Goal: Information Seeking & Learning: Learn about a topic

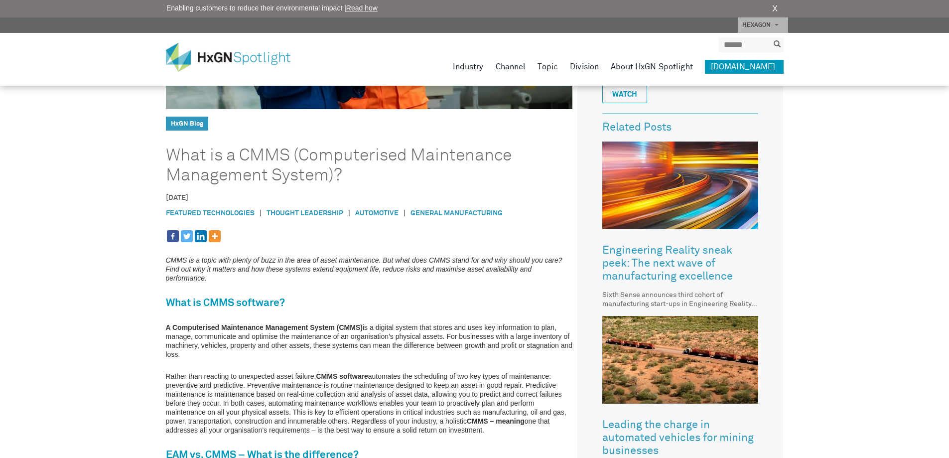
scroll to position [209, 0]
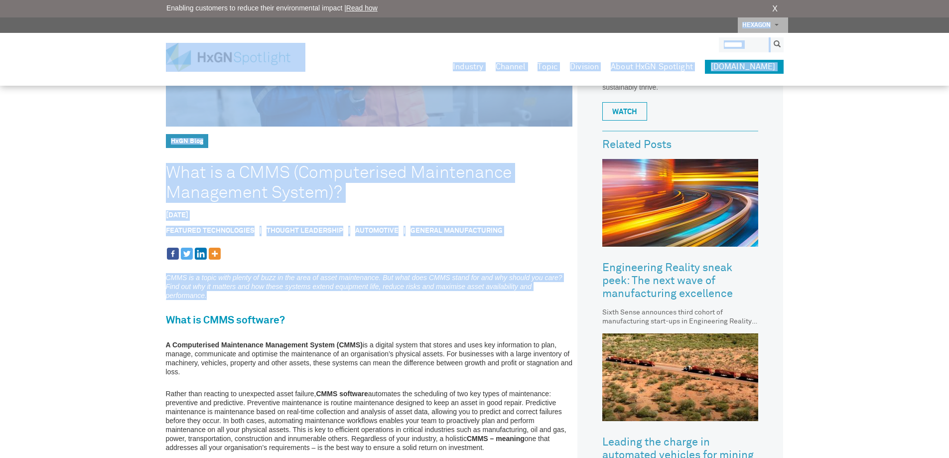
drag, startPoint x: 429, startPoint y: 295, endPoint x: 9, endPoint y: 17, distance: 503.5
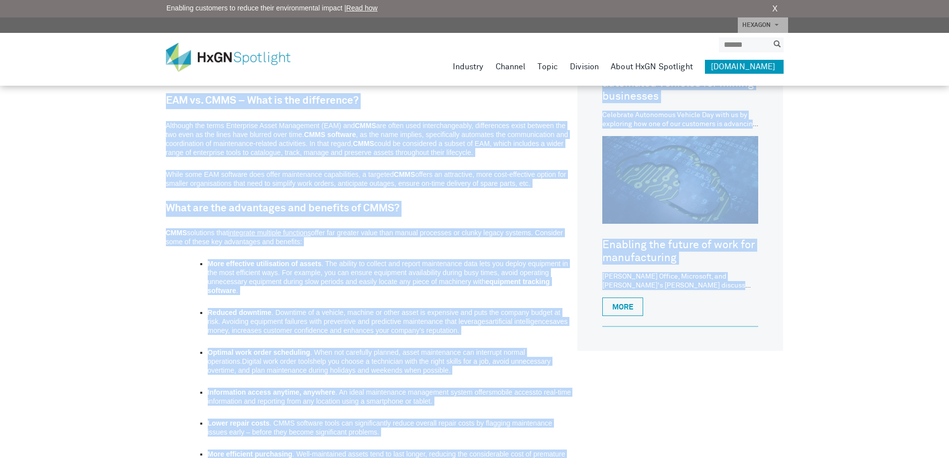
drag, startPoint x: 94, startPoint y: 131, endPoint x: 671, endPoint y: 391, distance: 632.1
click at [665, 392] on div "HxGN SPOTLIGHT > HxGN Blog > What is a CMMS (Computerised Maintenance Managemen…" at bounding box center [474, 344] width 949 height 1849
click at [672, 390] on div "HxGN Blog What is a CMMS (Computerised Maintenance Management System)? [DATE] F…" at bounding box center [475, 402] width 618 height 1684
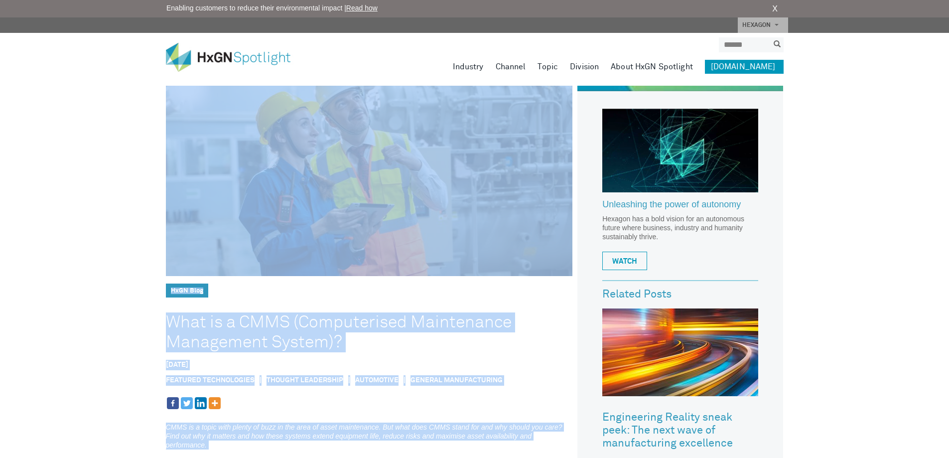
scroll to position [0, 0]
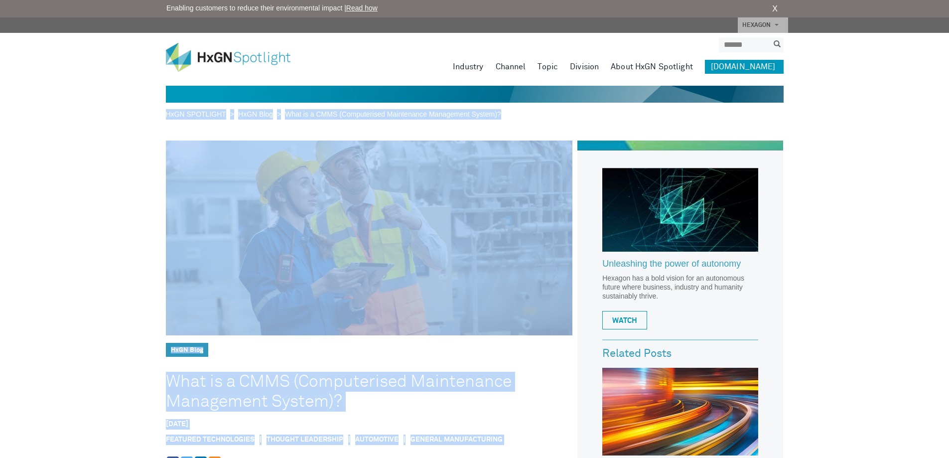
drag, startPoint x: 306, startPoint y: 350, endPoint x: 76, endPoint y: -60, distance: 470.2
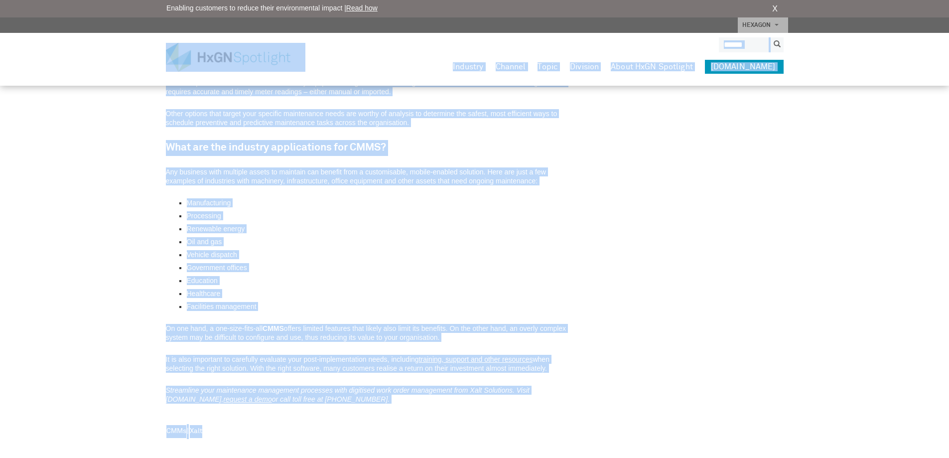
scroll to position [1454, 0]
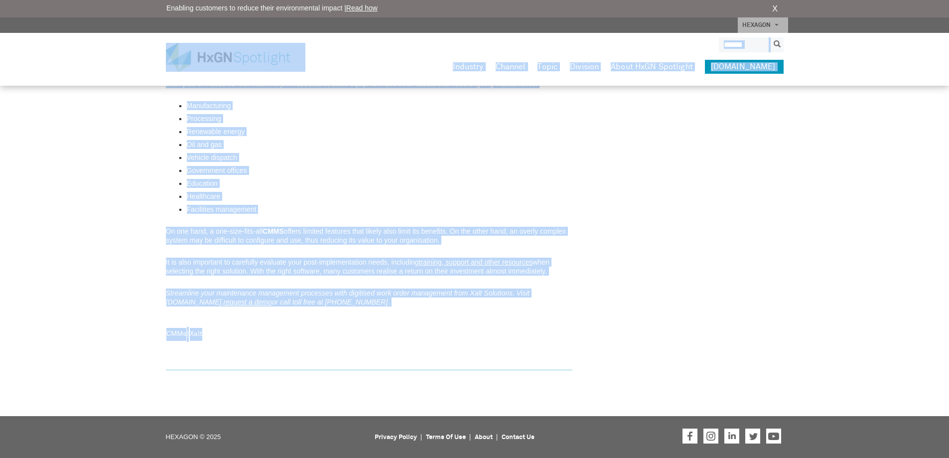
drag, startPoint x: 104, startPoint y: 53, endPoint x: 524, endPoint y: 474, distance: 594.9
